Goal: Task Accomplishment & Management: Complete application form

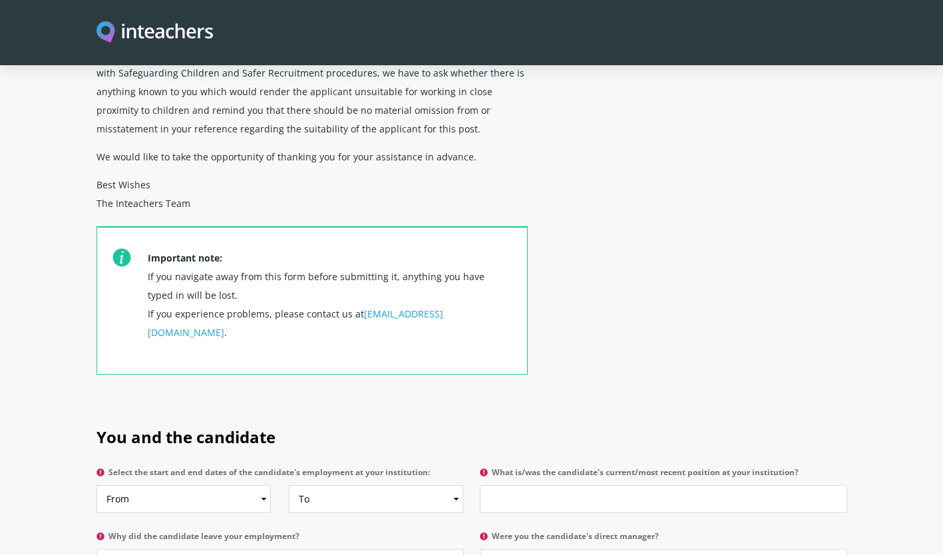
scroll to position [532, 0]
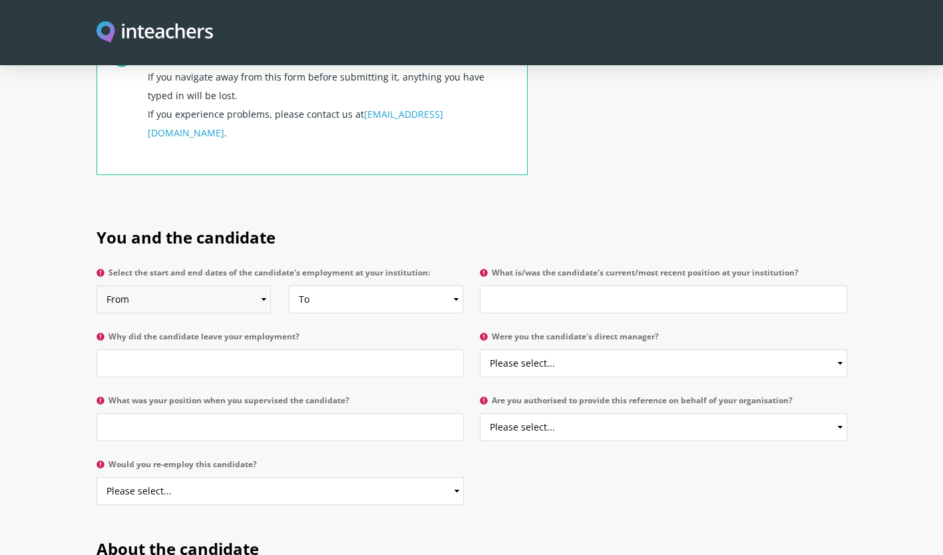
click at [260, 285] on select "From 2025 2024 2023 2022 2021 2020 2019 2018 2017 2016 2015 2014 2013 2012 2011…" at bounding box center [183, 299] width 174 height 28
select select "2023"
click at [96, 285] on select "From 2025 2024 2023 2022 2021 2020 2019 2018 2017 2016 2015 2014 2013 2012 2011…" at bounding box center [183, 299] width 174 height 28
click at [407, 285] on select "To Currently 2025 2024 2023 2022 2021 2020 2019 2018 2017 2016 2015 2014 2013 2…" at bounding box center [376, 299] width 174 height 28
select select "2025"
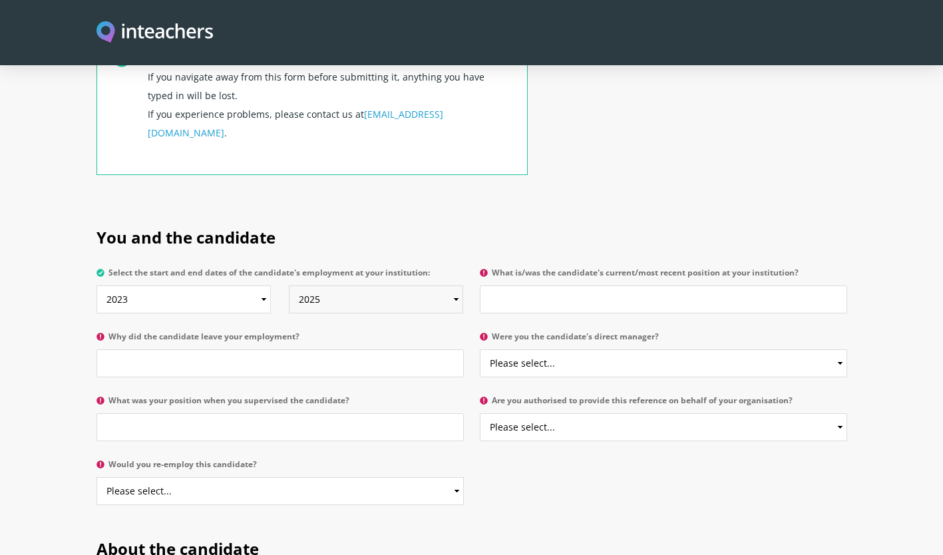
click at [289, 285] on select "To Currently 2025 2024 2023 2022 2021 2020 2019 2018 2017 2016 2015 2014 2013 2…" at bounding box center [376, 299] width 174 height 28
click at [230, 285] on select "From 2025 2024 2023 2022 2021 2020 2019 2018 2017 2016 2015 2014 2013 2012 2011…" at bounding box center [183, 299] width 174 height 28
select select "2024"
click at [96, 285] on select "From 2025 2024 2023 2022 2021 2020 2019 2018 2017 2016 2015 2014 2013 2012 2011…" at bounding box center [183, 299] width 174 height 28
click at [548, 285] on input "What is/was the candidate's current/most recent position at your institution?" at bounding box center [663, 299] width 367 height 28
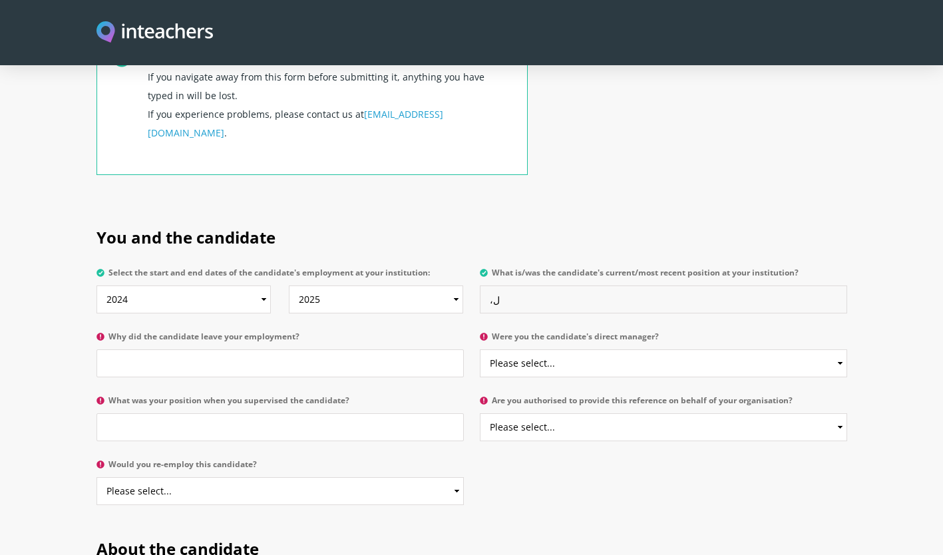
type input "،"
type input "KG1 English Homeroom Teacher"
click at [266, 349] on input "Why did the candidate leave your employment?" at bounding box center [279, 363] width 367 height 28
type input "I"
type input "Sponsorship issues"
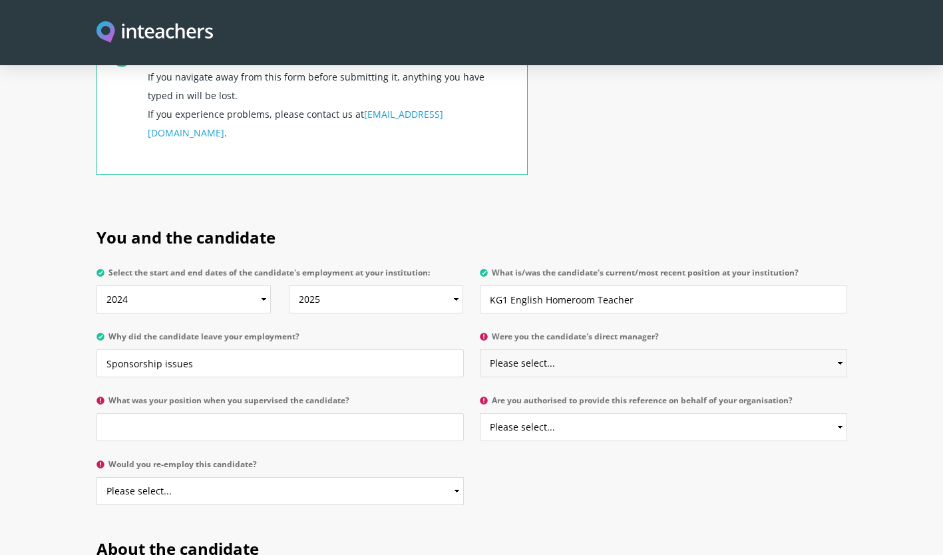
click at [569, 349] on select "Please select... Yes No" at bounding box center [663, 363] width 367 height 28
select select "Yes"
click at [480, 349] on select "Please select... Yes No" at bounding box center [663, 363] width 367 height 28
click at [192, 413] on input "What was your position when you supervised the candidate?" at bounding box center [279, 427] width 367 height 28
type input "Kindergarten Department Leader"
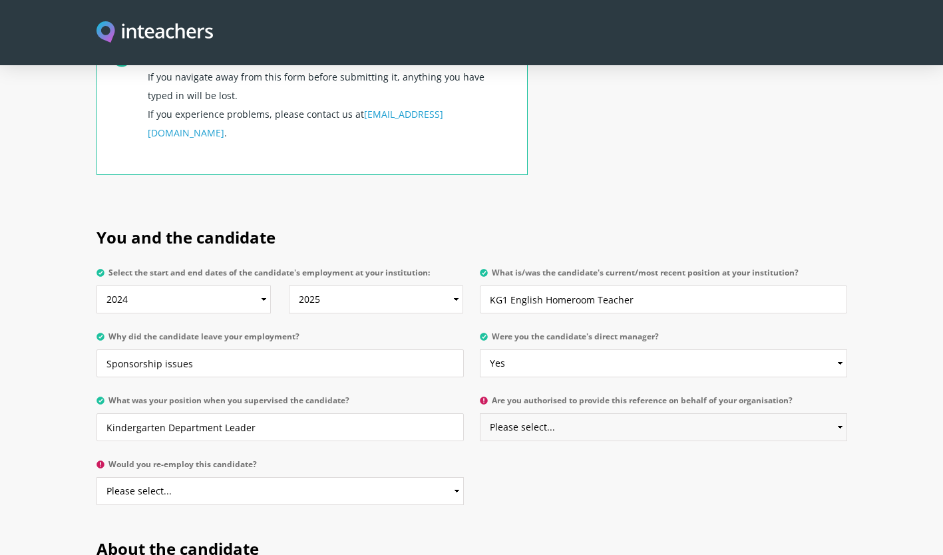
click at [558, 413] on select "Please select... Yes No" at bounding box center [663, 427] width 367 height 28
select select "Yes"
click at [480, 413] on select "Please select... Yes No" at bounding box center [663, 427] width 367 height 28
click at [242, 477] on select "Please select... Yes No" at bounding box center [279, 491] width 367 height 28
select select "Yes"
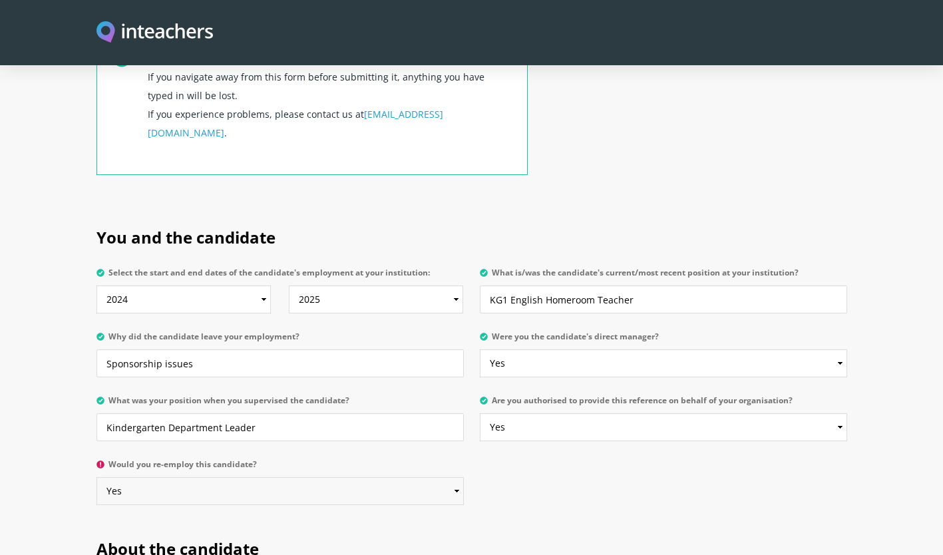
click at [96, 477] on select "Please select... Yes No" at bounding box center [279, 491] width 367 height 28
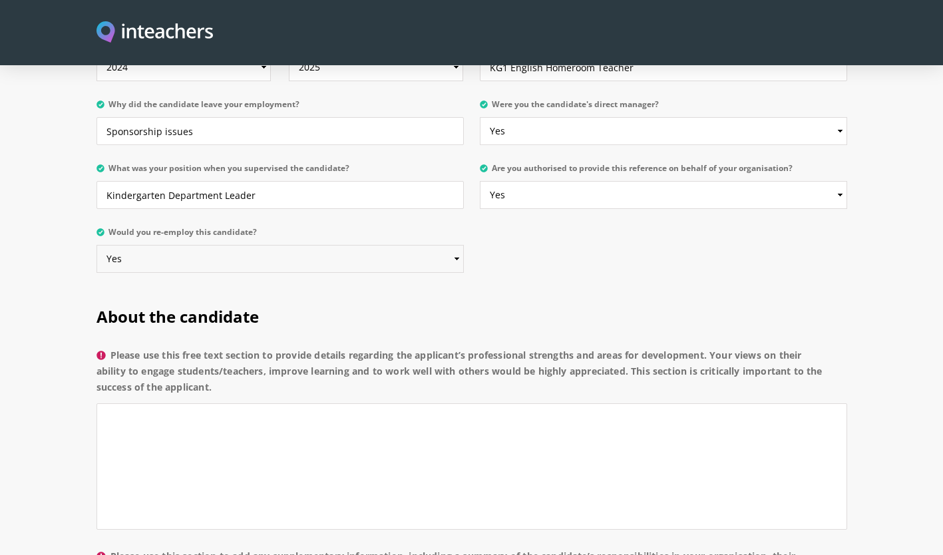
scroll to position [798, 0]
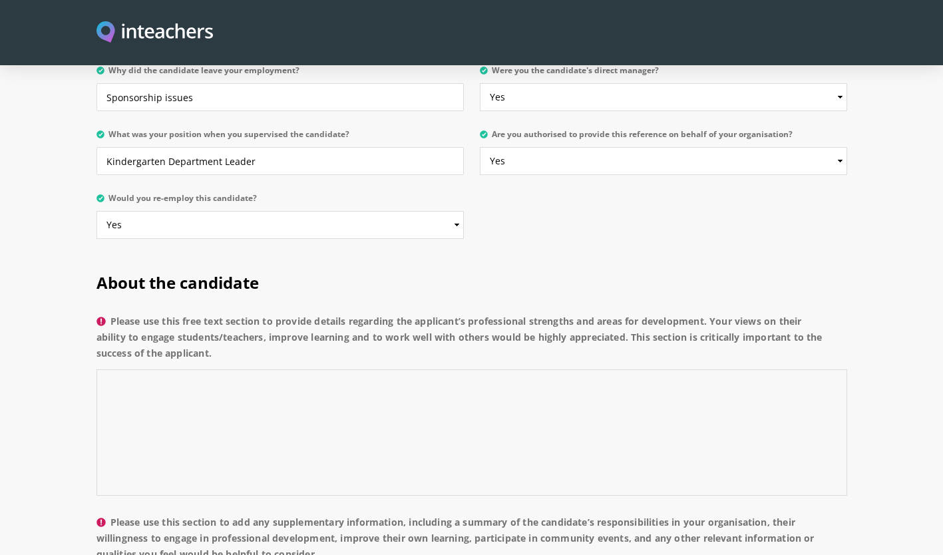
click at [171, 370] on textarea "Please use this free text section to provide details regarding the applicant’s …" at bounding box center [471, 432] width 751 height 126
drag, startPoint x: 246, startPoint y: 315, endPoint x: 111, endPoint y: 285, distance: 138.2
click at [111, 313] on label "Please use this free text section to provide details regarding the applicant’s …" at bounding box center [471, 341] width 751 height 56
copy label "Please use this free text section to provide details regarding the applicant’s …"
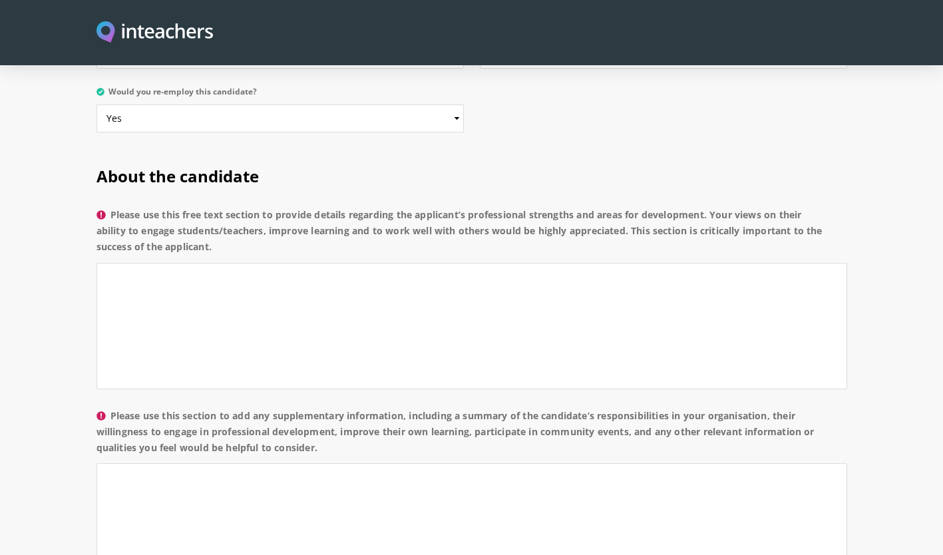
scroll to position [932, 0]
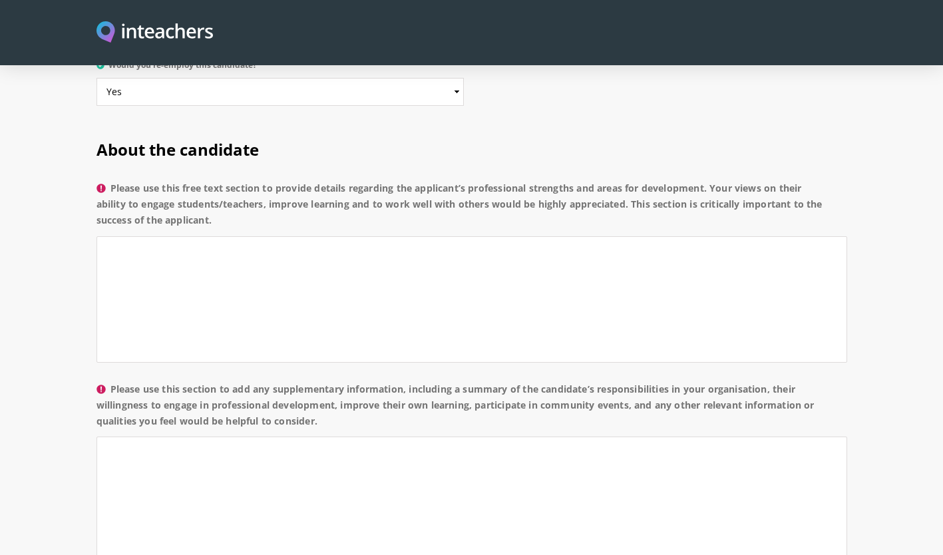
drag, startPoint x: 345, startPoint y: 381, endPoint x: 114, endPoint y: 354, distance: 232.5
click at [114, 381] on label "Please use this section to add any supplementary information, including a summa…" at bounding box center [471, 409] width 751 height 56
copy label "Please use this section to add any supplementary information, including a summa…"
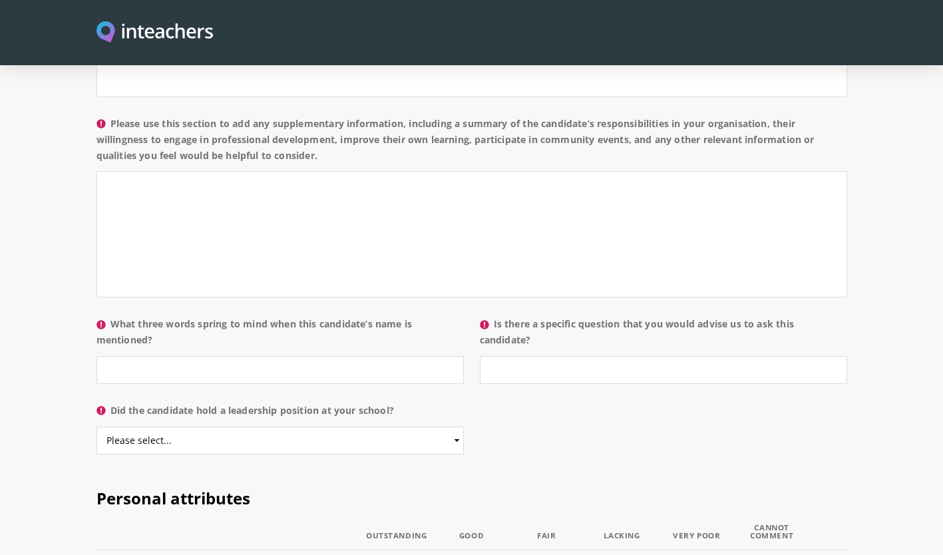
scroll to position [1198, 0]
drag, startPoint x: 158, startPoint y: 302, endPoint x: 116, endPoint y: 281, distance: 47.6
click at [116, 315] on label "What three words spring to mind when this candidate’s name is mentioned?" at bounding box center [279, 335] width 367 height 40
copy label "What three words spring to mind when this candidate’s name is mentioned?"
drag, startPoint x: 543, startPoint y: 302, endPoint x: 496, endPoint y: 291, distance: 47.8
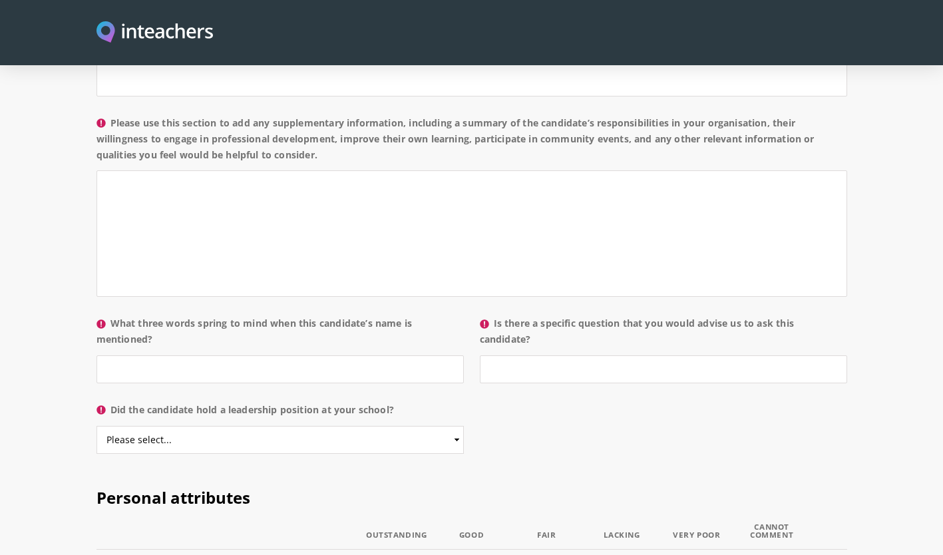
click at [496, 315] on label "Is there a specific question that you would advise us to ask this candidate?" at bounding box center [663, 335] width 367 height 40
copy label "Is there a specific question that you would advise us to ask this candidate?"
drag, startPoint x: 427, startPoint y: 377, endPoint x: 116, endPoint y: 372, distance: 310.8
click at [116, 402] on label "Did the candidate hold a leadership position at your school?" at bounding box center [279, 414] width 367 height 24
drag, startPoint x: 116, startPoint y: 372, endPoint x: 137, endPoint y: 408, distance: 41.8
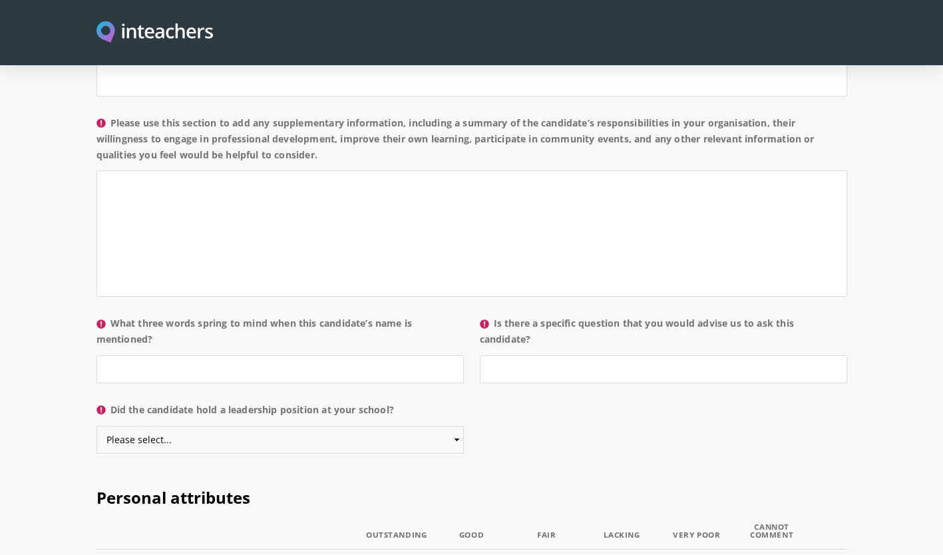
click at [137, 426] on select "Please select... Yes No" at bounding box center [279, 440] width 367 height 28
select select "No"
click at [96, 426] on select "Please select... Yes No" at bounding box center [279, 440] width 367 height 28
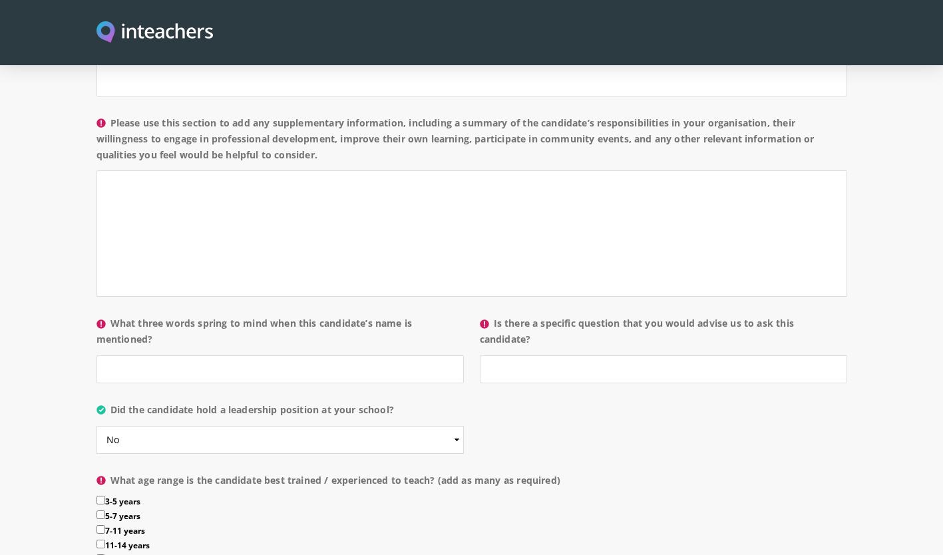
click at [102, 496] on input "3-5 years" at bounding box center [100, 500] width 9 height 9
checkbox input "true"
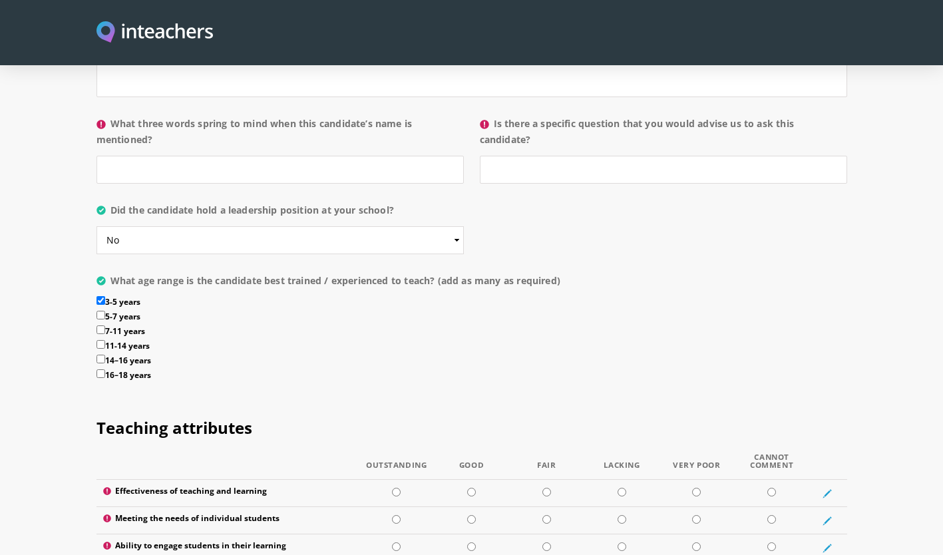
scroll to position [1530, 0]
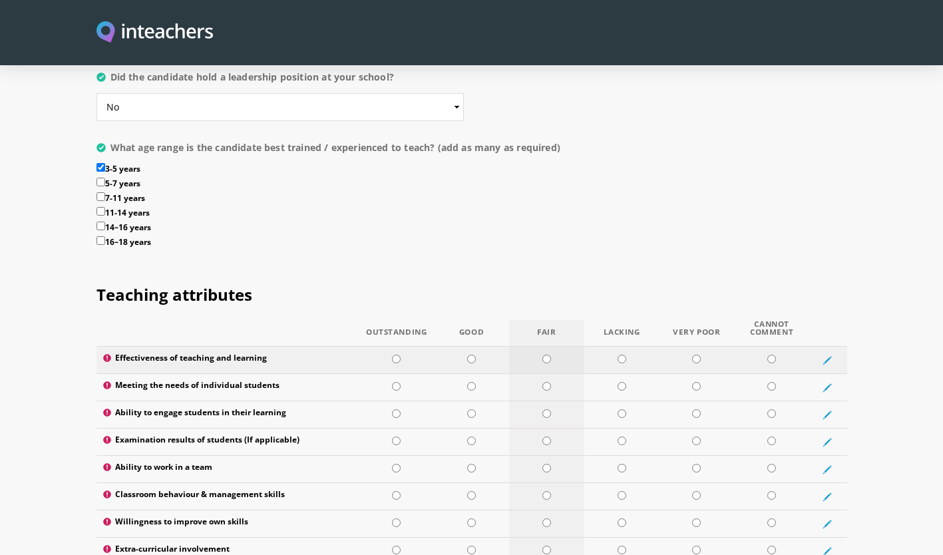
click at [550, 355] on input "radio" at bounding box center [546, 359] width 9 height 9
radio input "true"
click at [396, 382] on input "radio" at bounding box center [396, 386] width 9 height 9
radio input "true"
click at [470, 409] on input "radio" at bounding box center [471, 413] width 9 height 9
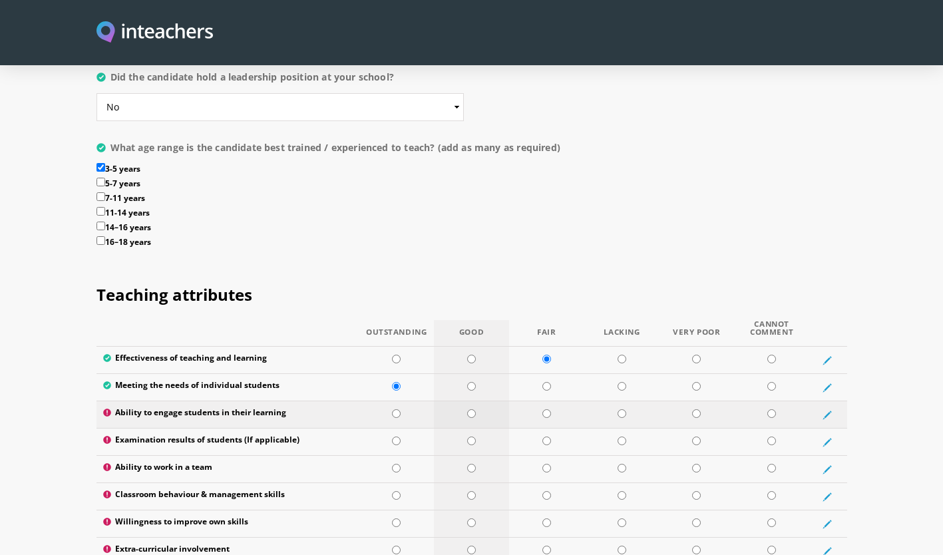
radio input "true"
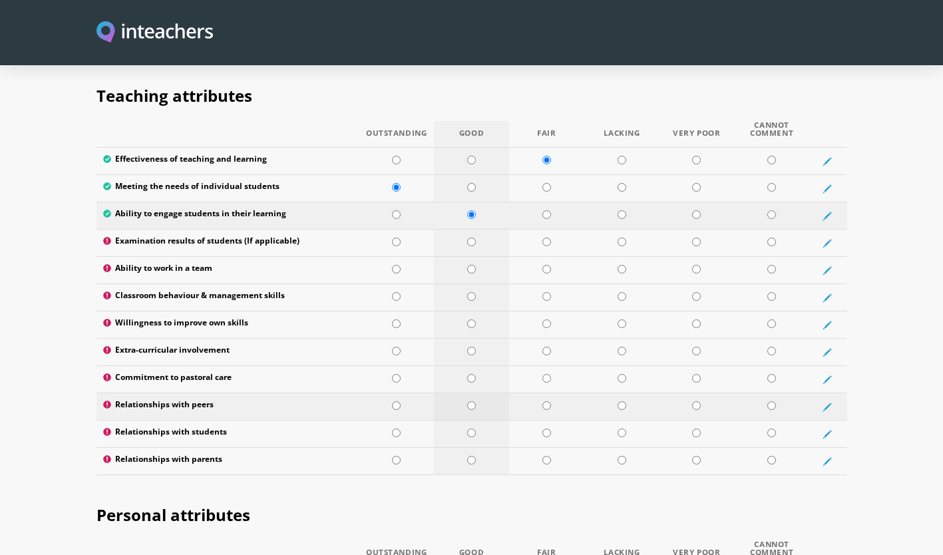
scroll to position [1730, 0]
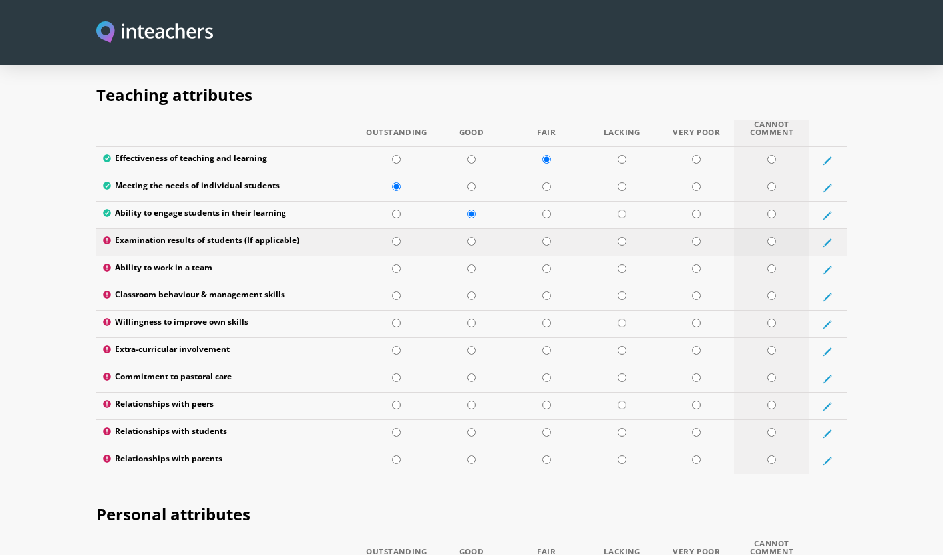
click at [771, 237] on input "radio" at bounding box center [771, 241] width 9 height 9
radio input "true"
click at [468, 264] on input "radio" at bounding box center [471, 268] width 9 height 9
radio input "true"
click at [397, 291] on input "radio" at bounding box center [396, 295] width 9 height 9
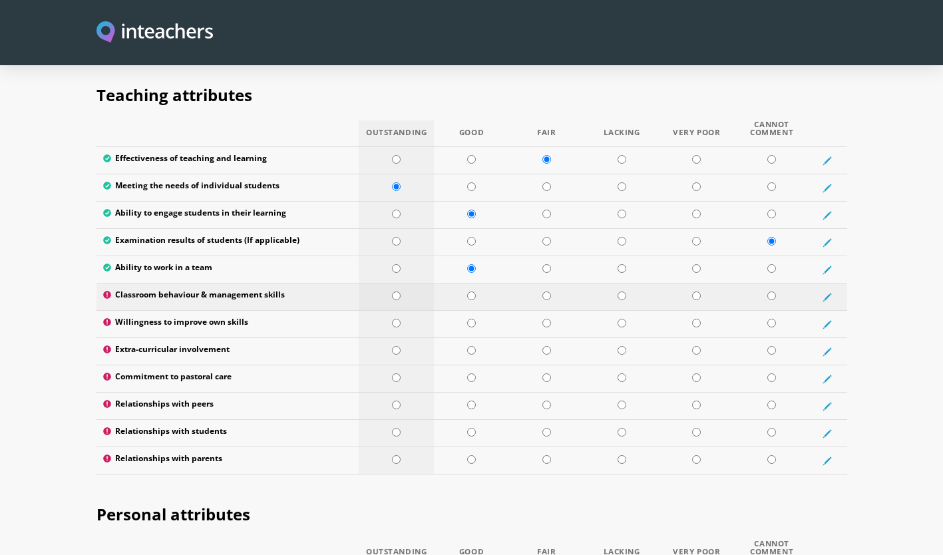
radio input "true"
click at [470, 319] on input "radio" at bounding box center [471, 323] width 9 height 9
radio input "true"
click at [470, 346] on input "radio" at bounding box center [471, 350] width 9 height 9
radio input "true"
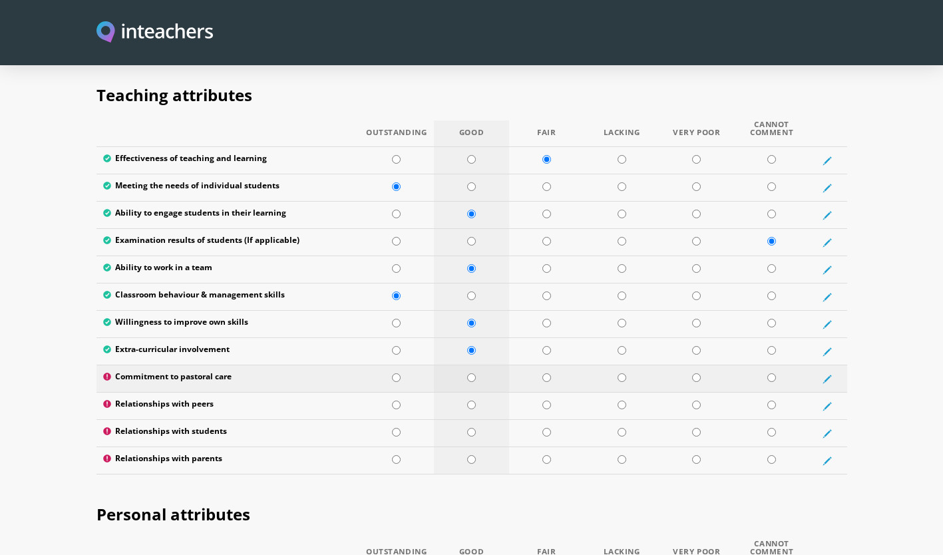
click at [475, 373] on input "radio" at bounding box center [471, 377] width 9 height 9
radio input "true"
click at [470, 401] on input "radio" at bounding box center [471, 405] width 9 height 9
radio input "true"
click at [394, 428] on input "radio" at bounding box center [396, 432] width 9 height 9
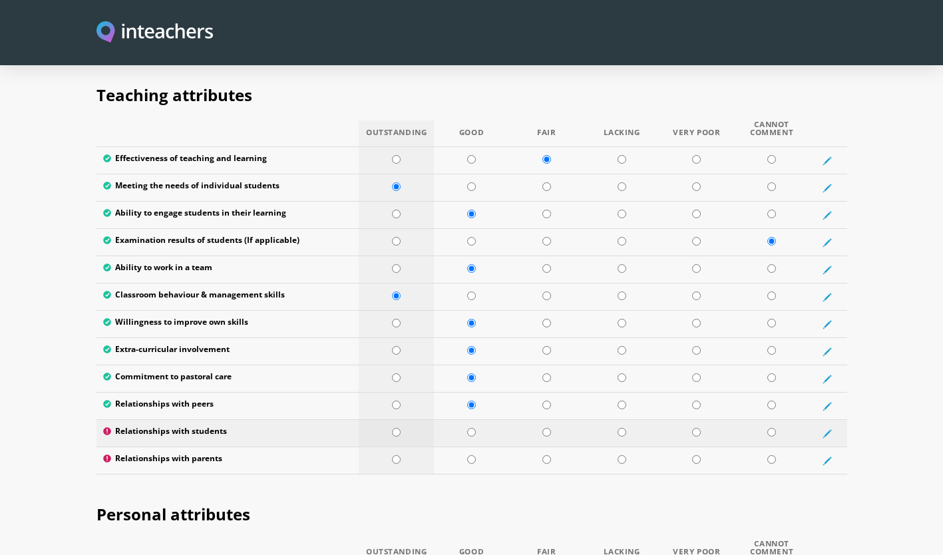
radio input "true"
click at [547, 455] on input "radio" at bounding box center [546, 459] width 9 height 9
radio input "true"
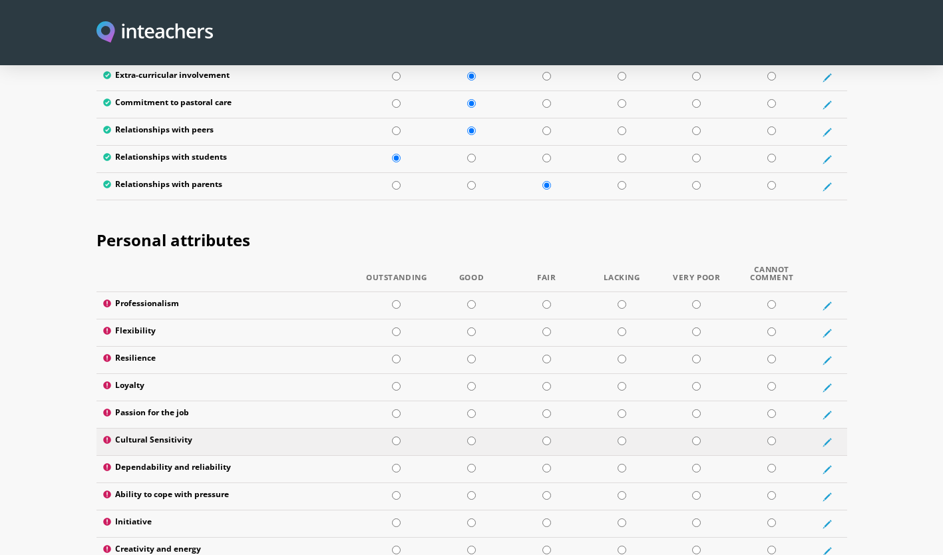
scroll to position [2071, 0]
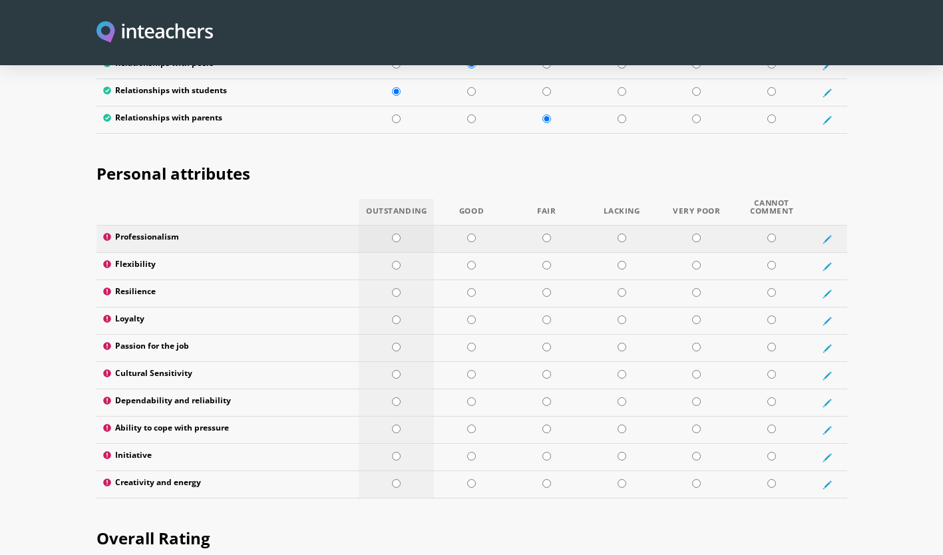
click at [395, 234] on input "radio" at bounding box center [396, 238] width 9 height 9
radio input "true"
click at [474, 261] on input "radio" at bounding box center [471, 265] width 9 height 9
radio input "true"
click at [470, 288] on input "radio" at bounding box center [471, 292] width 9 height 9
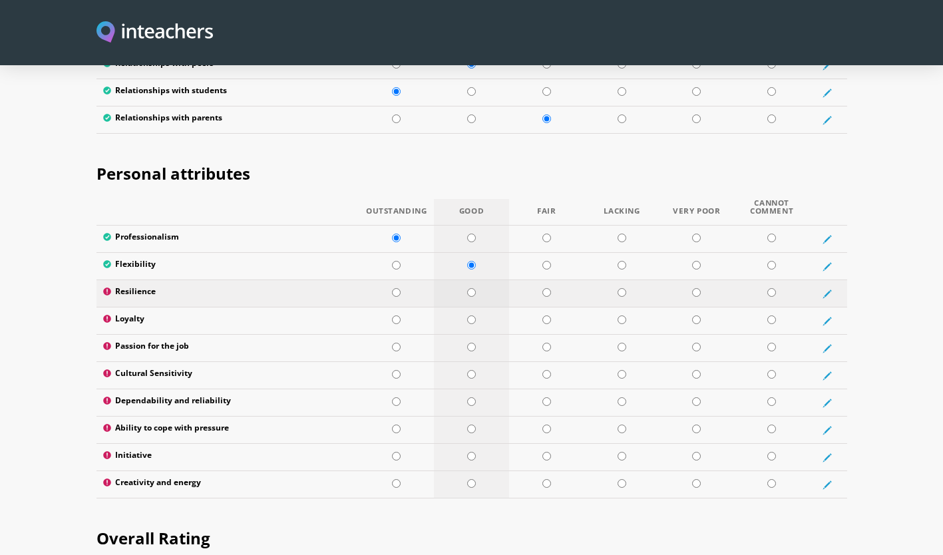
radio input "true"
click at [398, 315] on input "radio" at bounding box center [396, 319] width 9 height 9
radio input "true"
click at [394, 343] on input "radio" at bounding box center [396, 347] width 9 height 9
radio input "true"
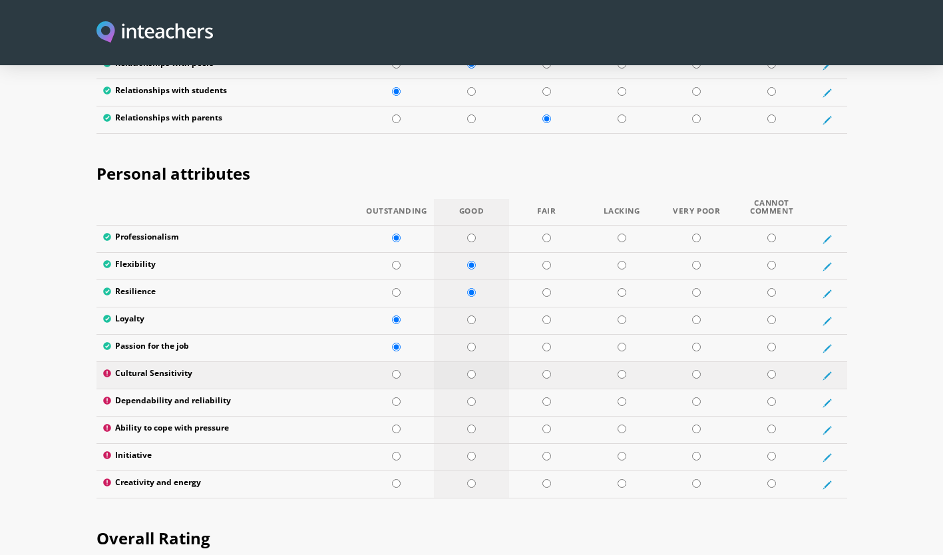
click at [470, 370] on input "radio" at bounding box center [471, 374] width 9 height 9
radio input "true"
click at [473, 397] on input "radio" at bounding box center [471, 401] width 9 height 9
radio input "true"
click at [470, 425] on input "radio" at bounding box center [471, 429] width 9 height 9
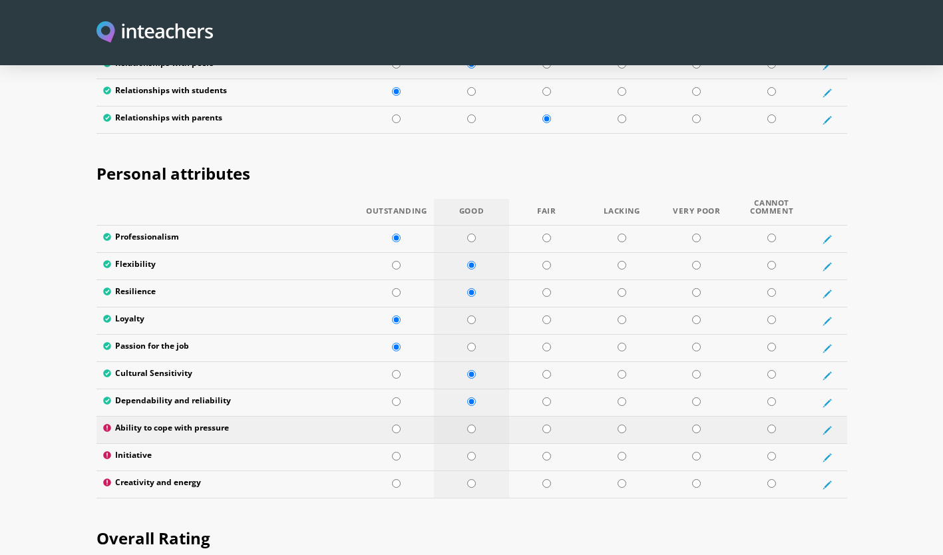
radio input "true"
click at [403, 444] on td at bounding box center [396, 457] width 75 height 27
radio input "true"
click at [468, 479] on input "radio" at bounding box center [471, 483] width 9 height 9
radio input "true"
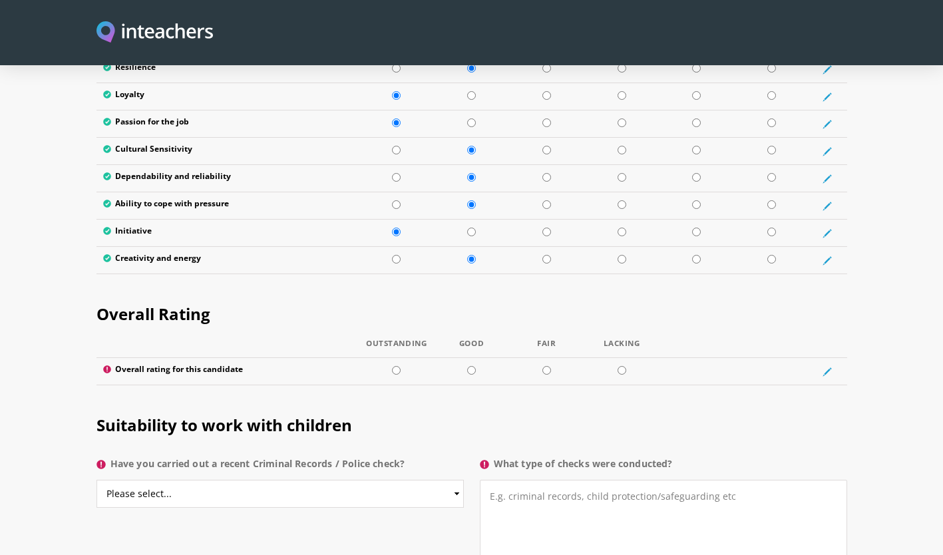
scroll to position [2337, 0]
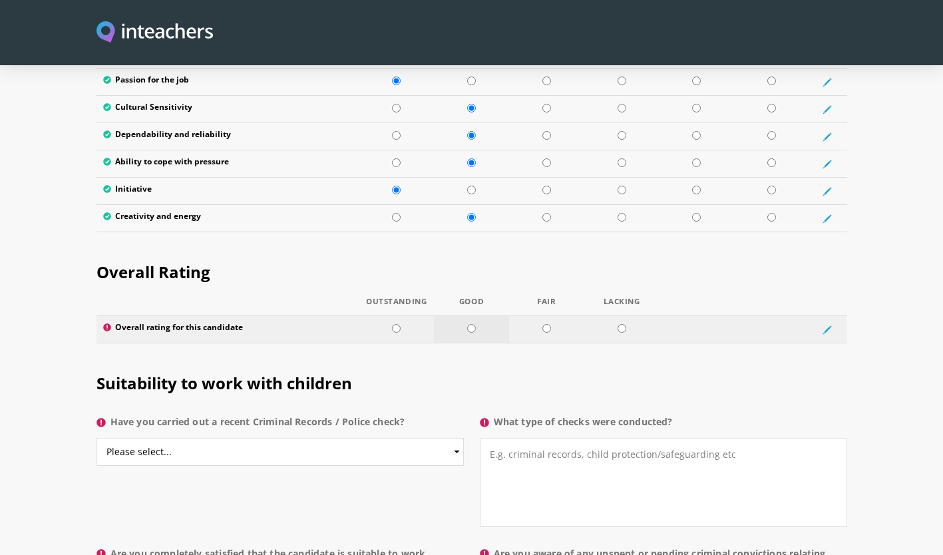
click at [467, 324] on input "radio" at bounding box center [471, 328] width 9 height 9
radio input "true"
click at [344, 438] on select "Please select... Yes No Do not know" at bounding box center [279, 452] width 367 height 28
select select "Yes"
click at [96, 438] on select "Please select... Yes No Do not know" at bounding box center [279, 452] width 367 height 28
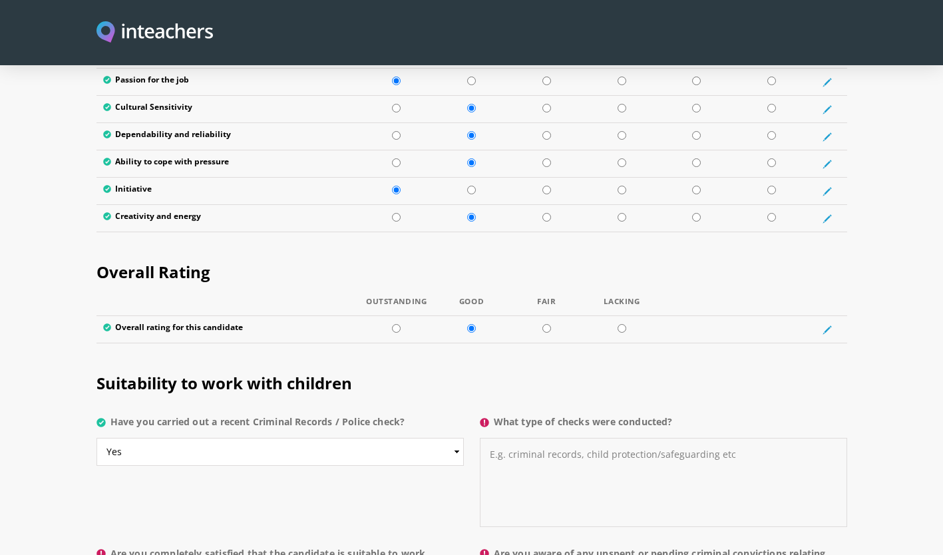
click at [665, 442] on textarea "What type of checks were conducted?" at bounding box center [663, 482] width 367 height 89
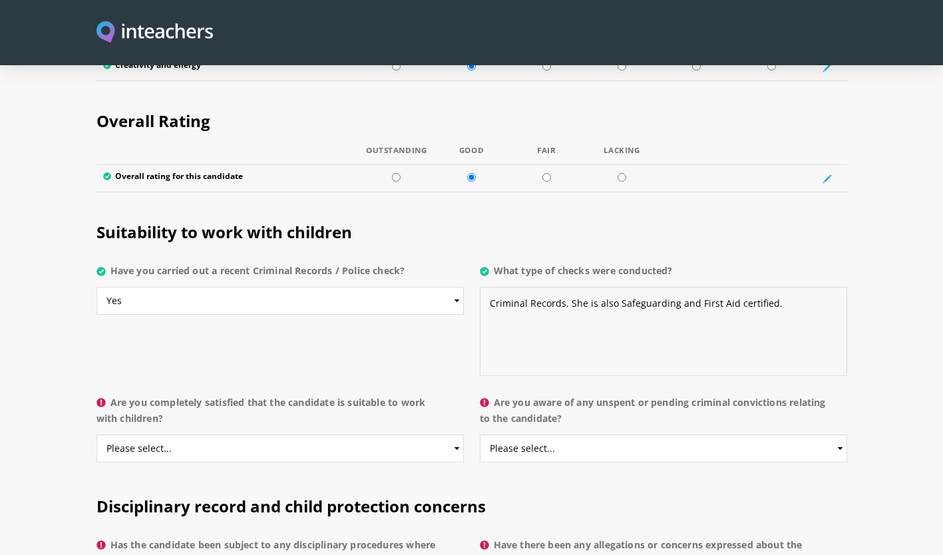
scroll to position [2537, 0]
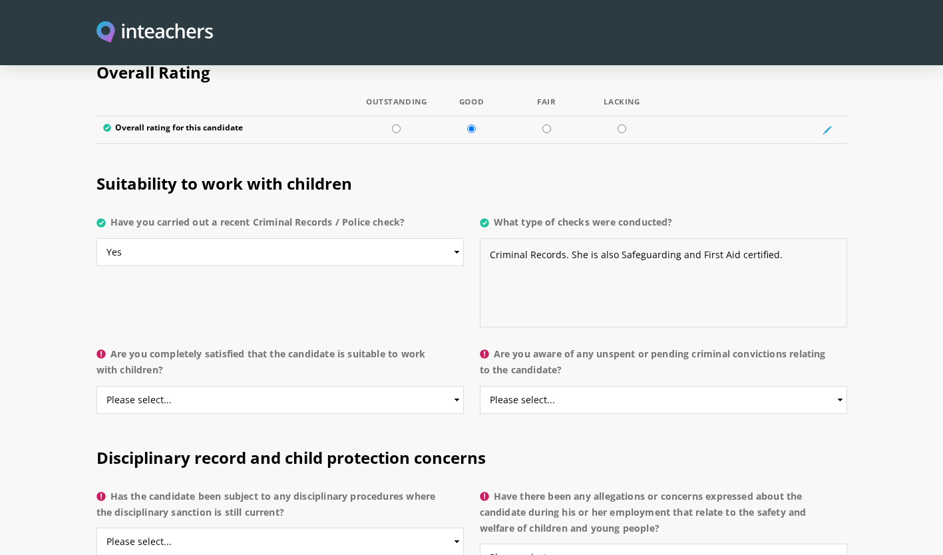
type textarea "Criminal Records. She is also Safeguarding and First Aid certified."
click at [226, 386] on select "Please select... Yes No Do not know" at bounding box center [279, 400] width 367 height 28
select select "Yes"
click at [96, 386] on select "Please select... Yes No Do not know" at bounding box center [279, 400] width 367 height 28
click at [578, 386] on select "Please select... Yes No Do not know" at bounding box center [663, 400] width 367 height 28
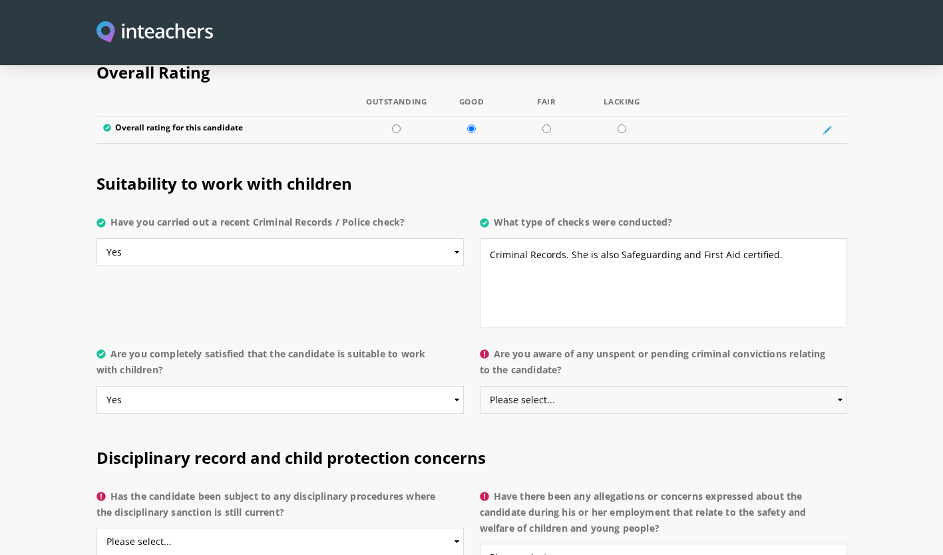
select select "No"
click at [480, 386] on select "Please select... Yes No Do not know" at bounding box center [663, 400] width 367 height 28
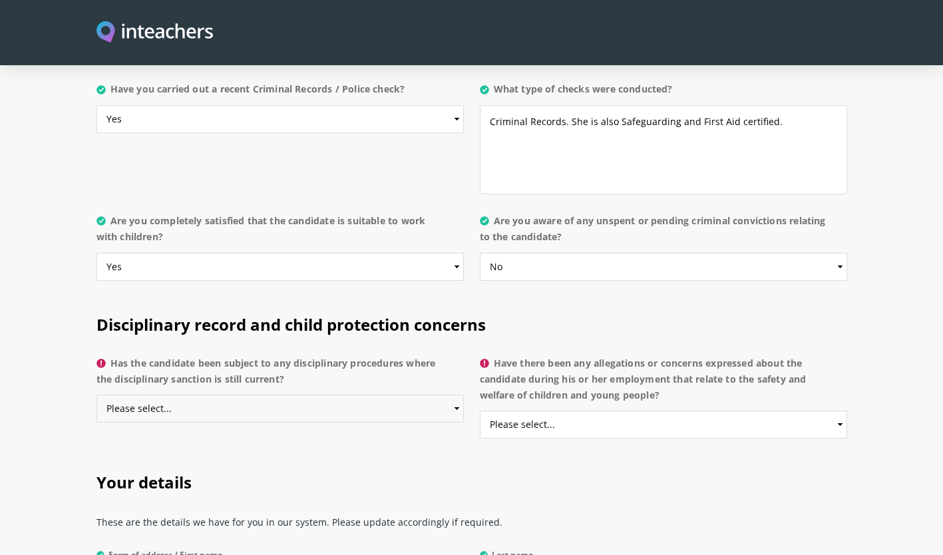
click at [303, 395] on select "Please select... Yes No Do not know" at bounding box center [279, 409] width 367 height 28
select select "No"
click at [96, 395] on select "Please select... Yes No Do not know" at bounding box center [279, 409] width 367 height 28
click at [589, 411] on select "Please select... Yes No Do not know" at bounding box center [663, 425] width 367 height 28
select select "No"
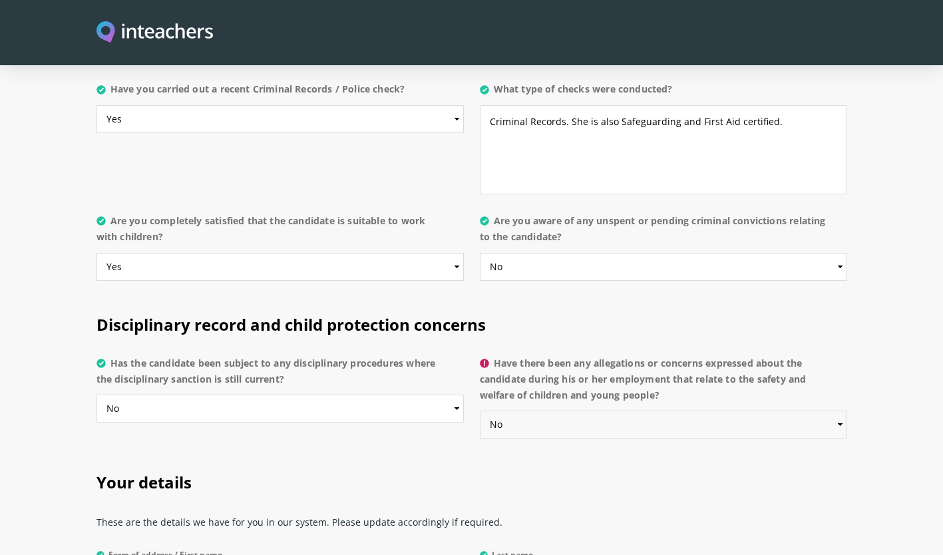
click at [480, 411] on select "Please select... Yes No Do not know" at bounding box center [663, 425] width 367 height 28
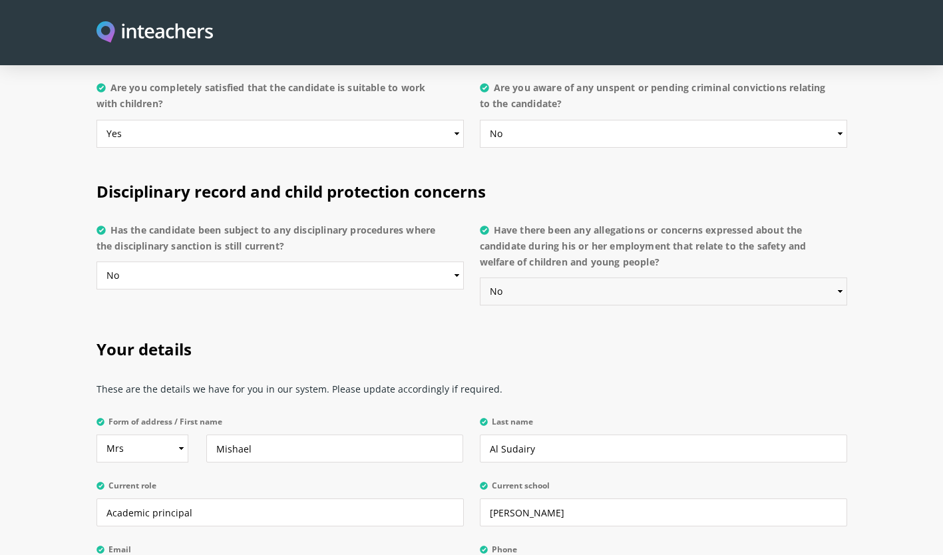
scroll to position [2869, 0]
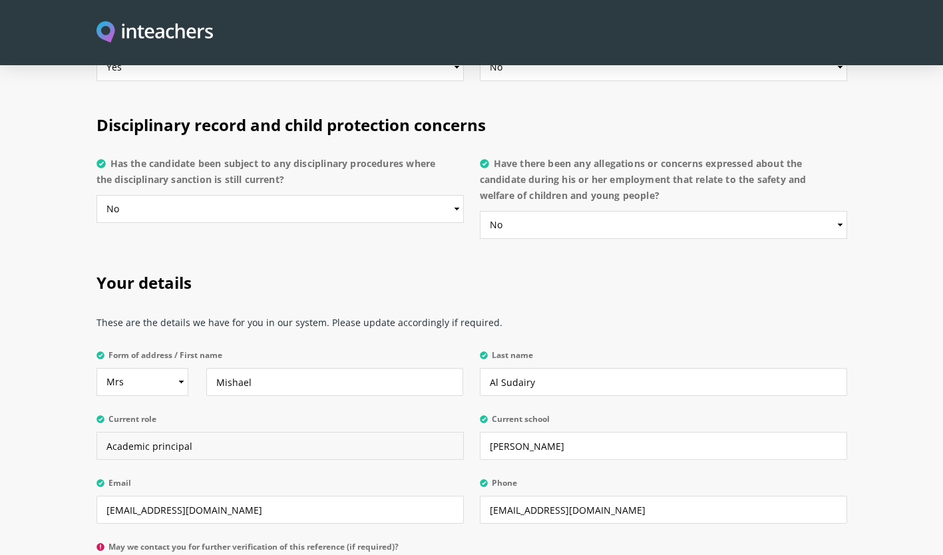
drag, startPoint x: 200, startPoint y: 413, endPoint x: 73, endPoint y: 409, distance: 127.2
click at [73, 409] on section "Your details These are the details we have for you in our system. Please update…" at bounding box center [471, 426] width 943 height 349
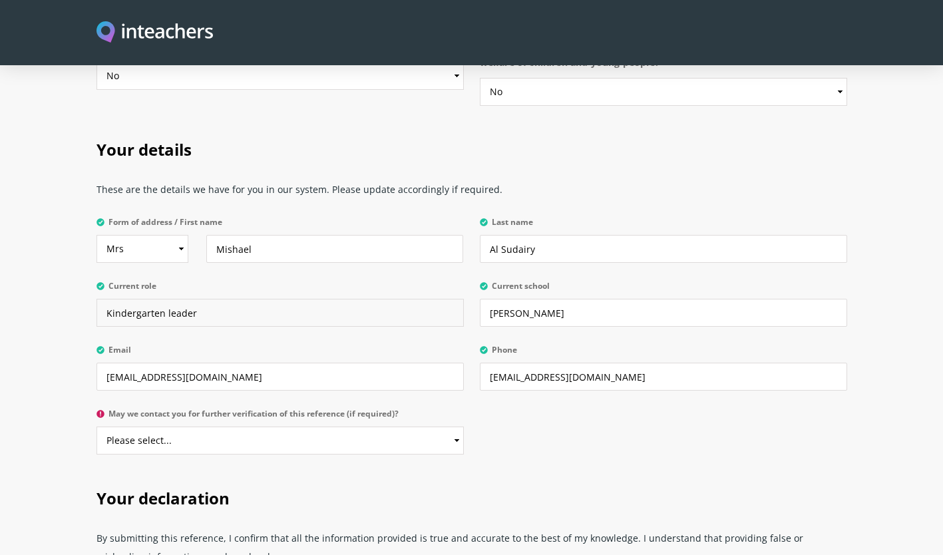
type input "Kindergarten leader"
drag, startPoint x: 608, startPoint y: 348, endPoint x: 381, endPoint y: 346, distance: 226.2
click at [383, 212] on div "Form of address / First name Select Mr Mrs Miss Ms Dr [PERSON_NAME] Last name […" at bounding box center [471, 212] width 751 height 0
type input "0504185991"
click at [270, 427] on select "Please select... Yes No" at bounding box center [279, 441] width 367 height 28
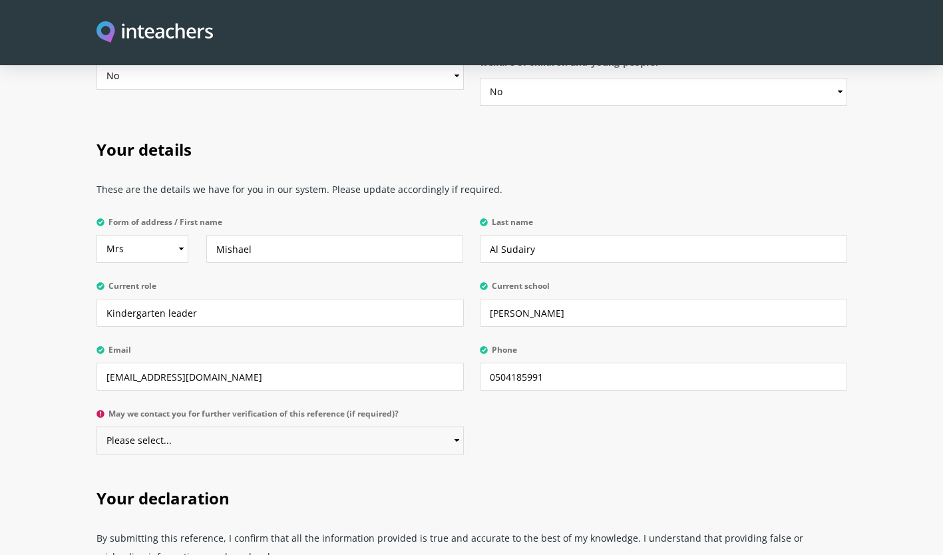
select select "Yes"
click at [96, 427] on select "Please select... Yes No" at bounding box center [279, 441] width 367 height 28
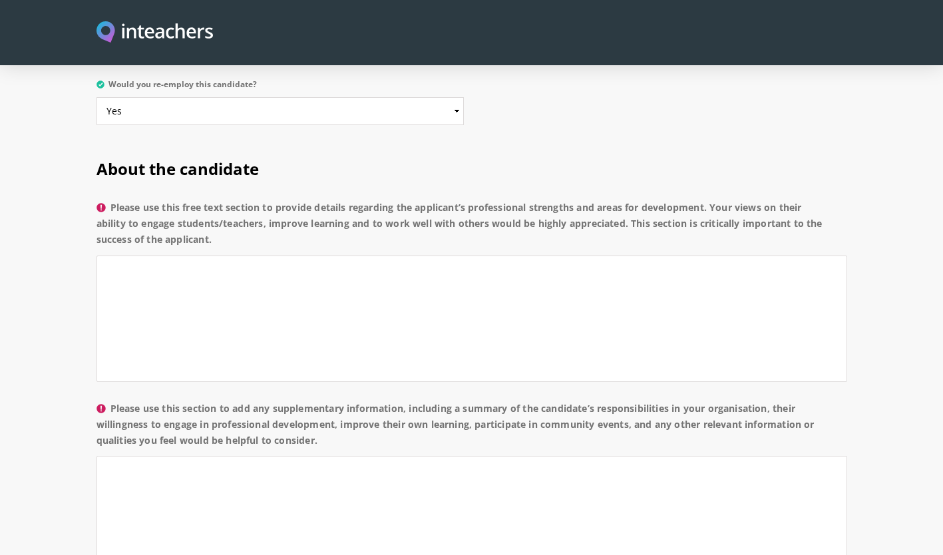
scroll to position [806, 0]
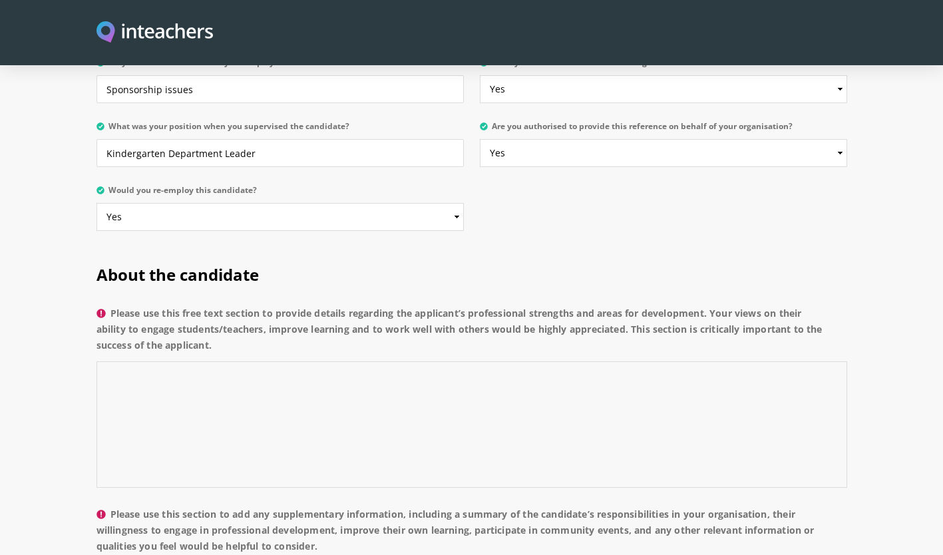
click at [154, 369] on textarea "Please use this free text section to provide details regarding the applicant’s …" at bounding box center [471, 424] width 751 height 126
paste textarea "During her time with us as a KG1 teacher, [Teacher’s Name] consistently demonst…"
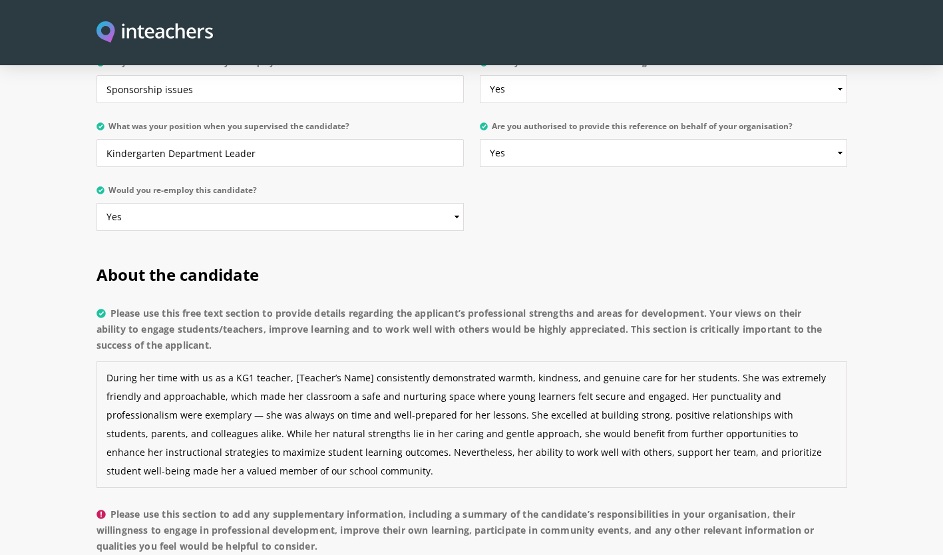
drag, startPoint x: 365, startPoint y: 343, endPoint x: 289, endPoint y: 341, distance: 76.6
click at [289, 361] on textarea "During her time with us as a KG1 teacher, [Teacher’s Name] consistently demonst…" at bounding box center [471, 424] width 751 height 126
click at [164, 379] on textarea "During her time with us as a KG1 teacher, [PERSON_NAME] consistently demonstrat…" at bounding box center [471, 424] width 751 height 126
drag, startPoint x: 745, startPoint y: 378, endPoint x: 708, endPoint y: 379, distance: 36.6
click at [708, 379] on textarea "During her time with us as a KG1 teacher, [PERSON_NAME] consistently demonstrat…" at bounding box center [471, 424] width 751 height 126
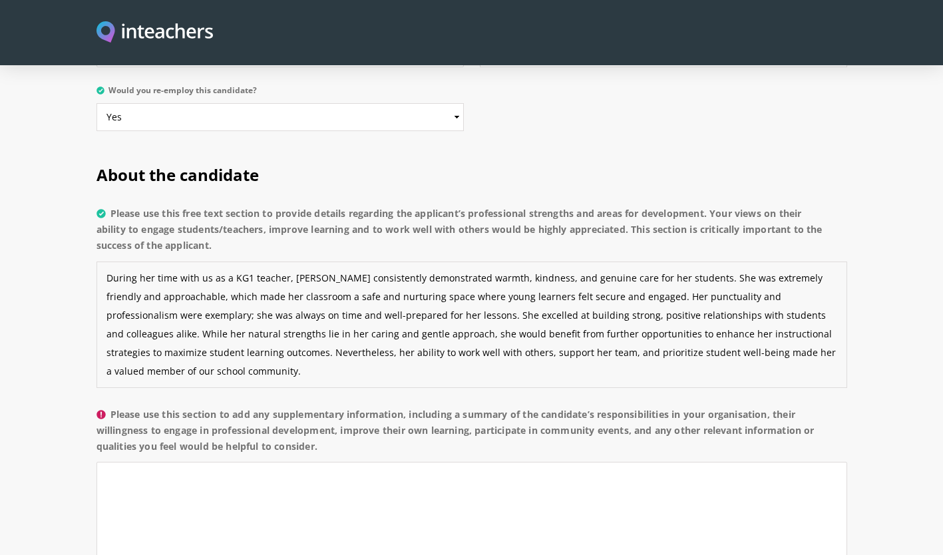
scroll to position [1006, 0]
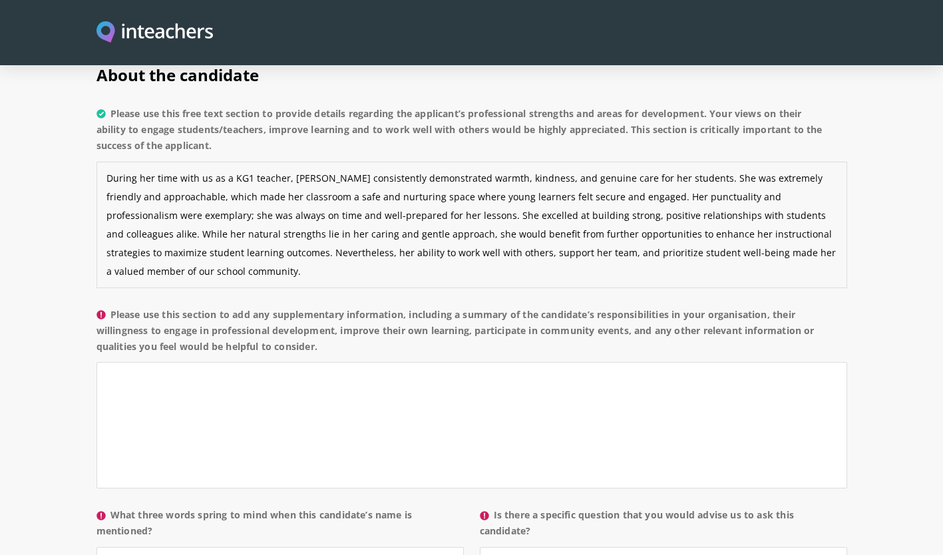
type textarea "During her time with us as a KG1 teacher, [PERSON_NAME] consistently demonstrat…"
click at [150, 362] on textarea "Please use this section to add any supplementary information, including a summa…" at bounding box center [471, 425] width 751 height 126
paste textarea "As a KG1 teacher, [Teacher’s Name] was responsible for teaching core subjects, …"
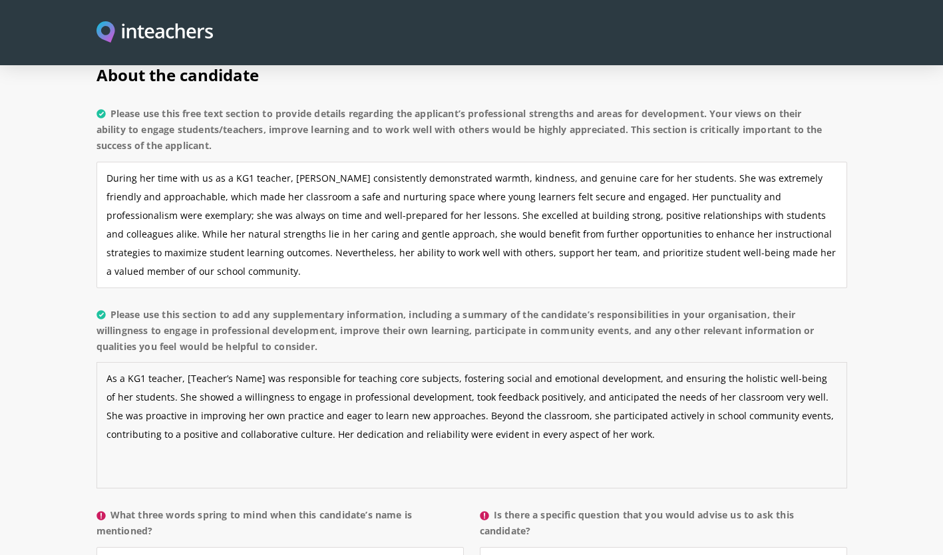
drag, startPoint x: 262, startPoint y: 343, endPoint x: 182, endPoint y: 348, distance: 80.0
click at [183, 362] on textarea "As a KG1 teacher, [Teacher’s Name] was responsible for teaching core subjects, …" at bounding box center [471, 425] width 751 height 126
click at [548, 401] on textarea "As a KG1 teacher, [PERSON_NAME] was responsible for teaching core subjects, fos…" at bounding box center [471, 425] width 751 height 126
type textarea "As a KG1 teacher, [PERSON_NAME] was responsible for teaching core subjects, fos…"
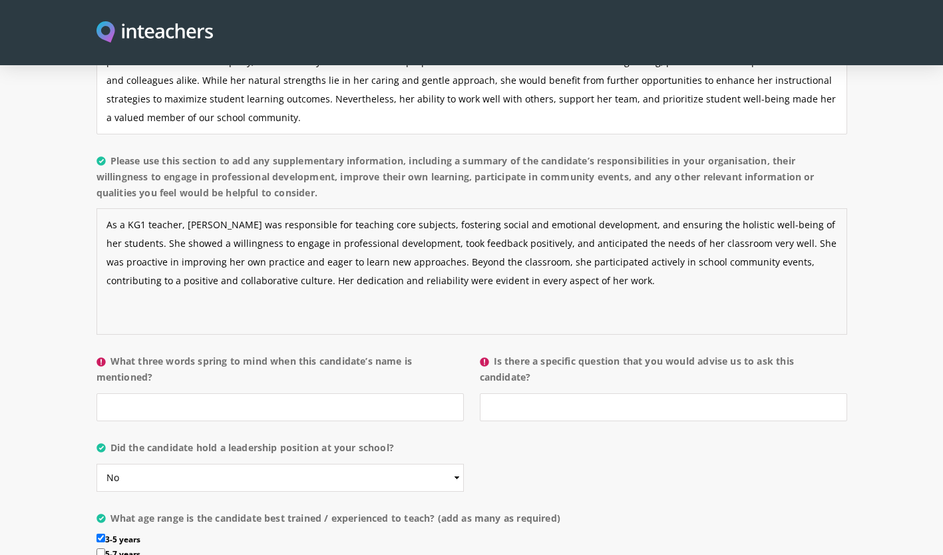
scroll to position [1206, 0]
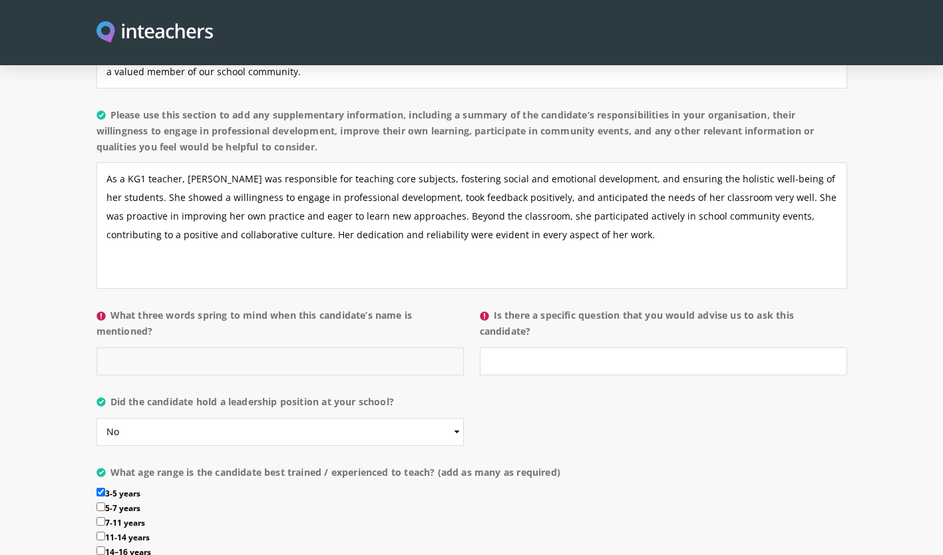
click at [272, 347] on input "What three words spring to mind when this candidate’s name is mentioned?" at bounding box center [279, 361] width 367 height 28
type input "Caring, reliable, gentle"
click at [541, 347] on input "Is there a specific question that you would advise us to ask this candidate?" at bounding box center [663, 361] width 367 height 28
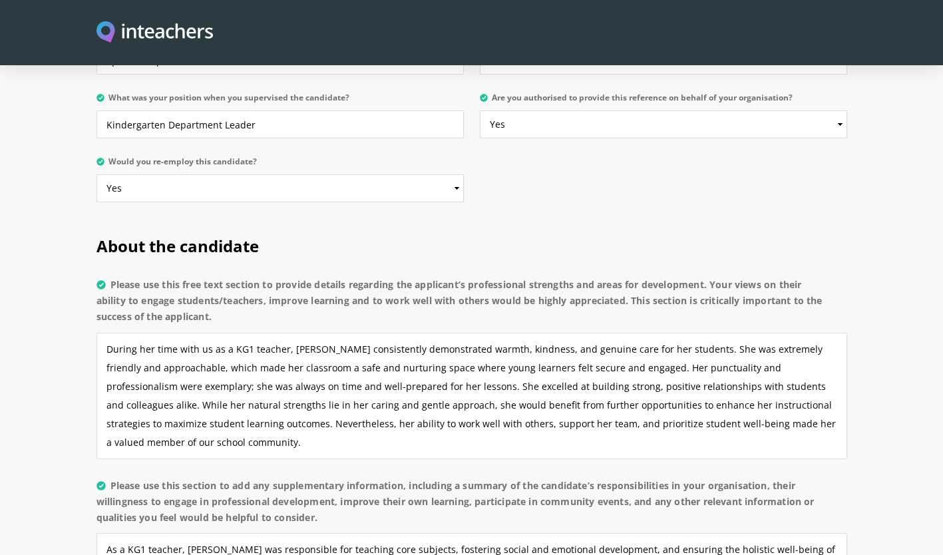
scroll to position [940, 0]
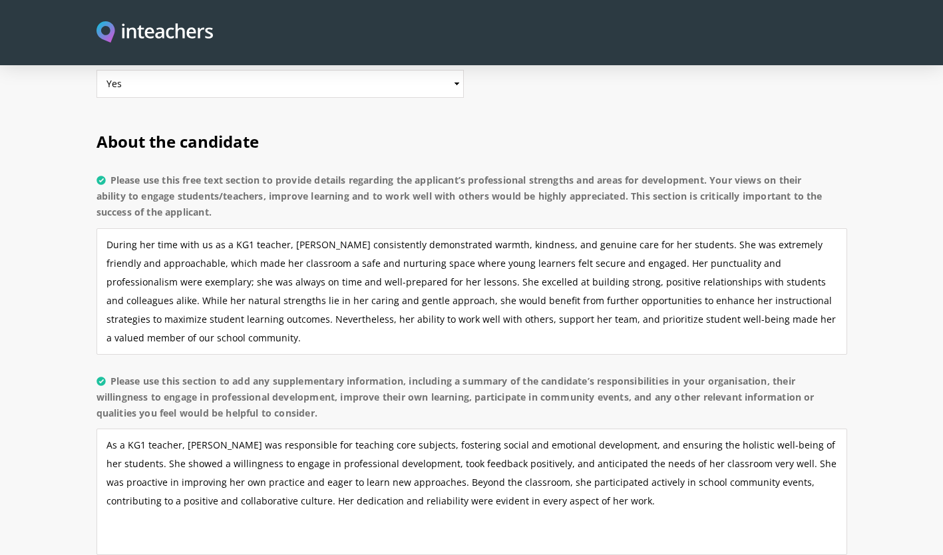
type input "No"
drag, startPoint x: 168, startPoint y: 299, endPoint x: 95, endPoint y: 201, distance: 122.7
click at [95, 201] on div "About the candidate Please use this free text section to provide details regard…" at bounding box center [471, 483] width 767 height 744
paste textarea "[PERSON_NAME] excelled at building strong, positive relationships with students…"
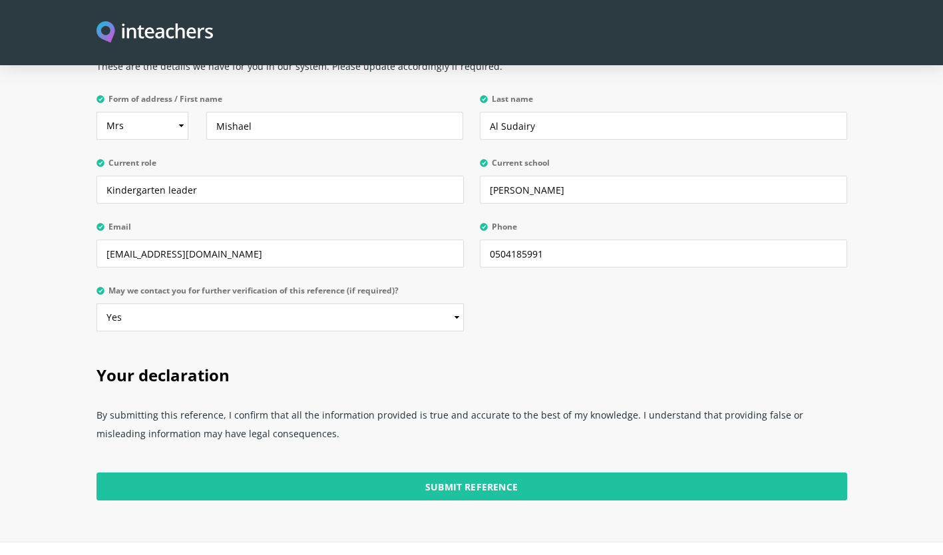
scroll to position [3202, 0]
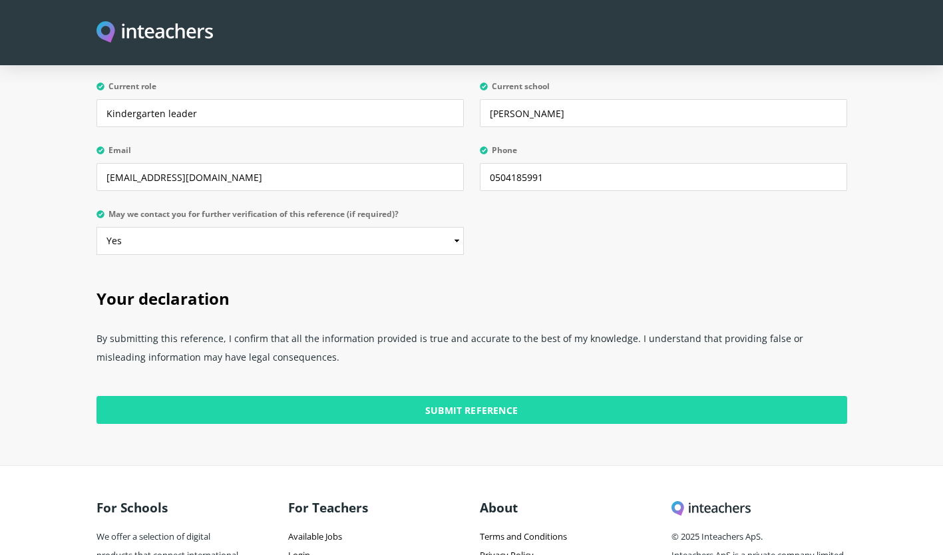
type textarea "During her time with us as a KG1 teacher, [PERSON_NAME] consistently demonstrat…"
click at [468, 396] on input "Submit Reference" at bounding box center [471, 410] width 751 height 28
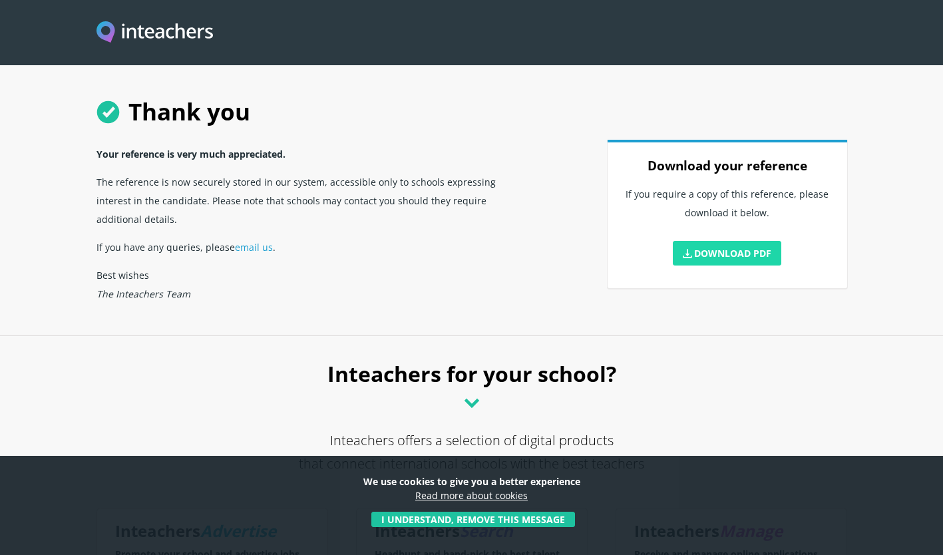
click at [721, 253] on link "Download PDF" at bounding box center [727, 253] width 109 height 25
